Goal: Transaction & Acquisition: Subscribe to service/newsletter

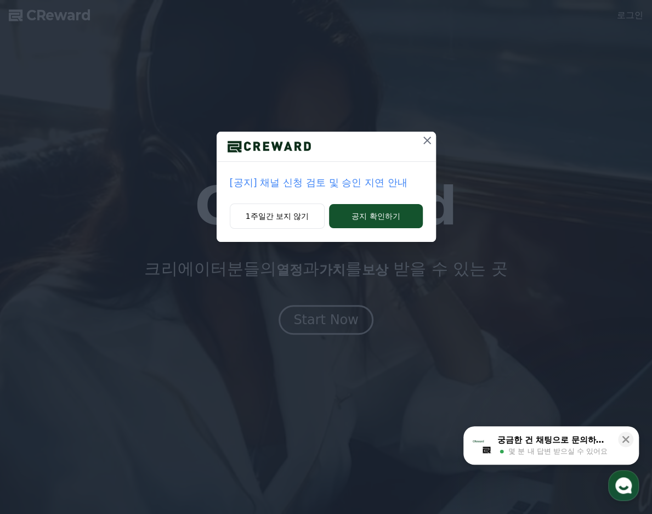
click at [302, 184] on p "[공지] 채널 신청 검토 및 승인 지연 안내" at bounding box center [326, 182] width 193 height 15
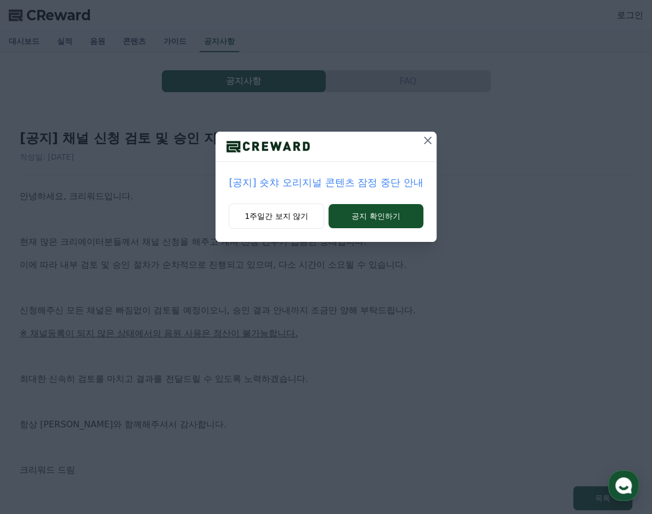
click at [425, 140] on icon at bounding box center [427, 140] width 13 height 13
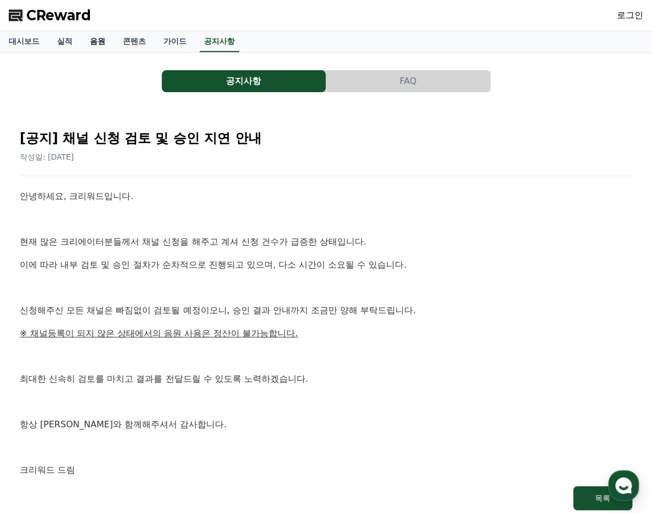
click at [83, 48] on link "음원" at bounding box center [97, 41] width 33 height 21
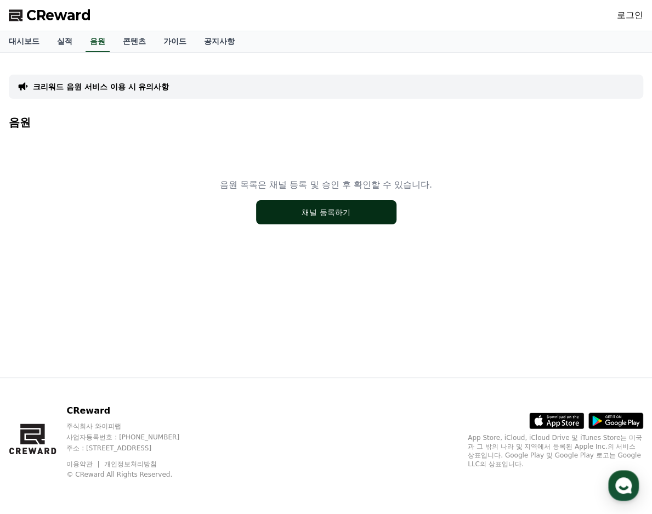
click at [307, 215] on button "채널 등록하기" at bounding box center [326, 212] width 140 height 24
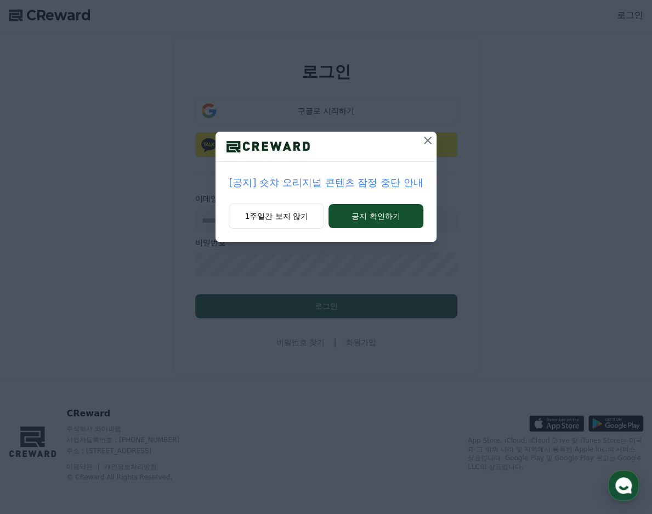
click at [423, 136] on icon at bounding box center [427, 140] width 13 height 13
